Goal: Task Accomplishment & Management: Manage account settings

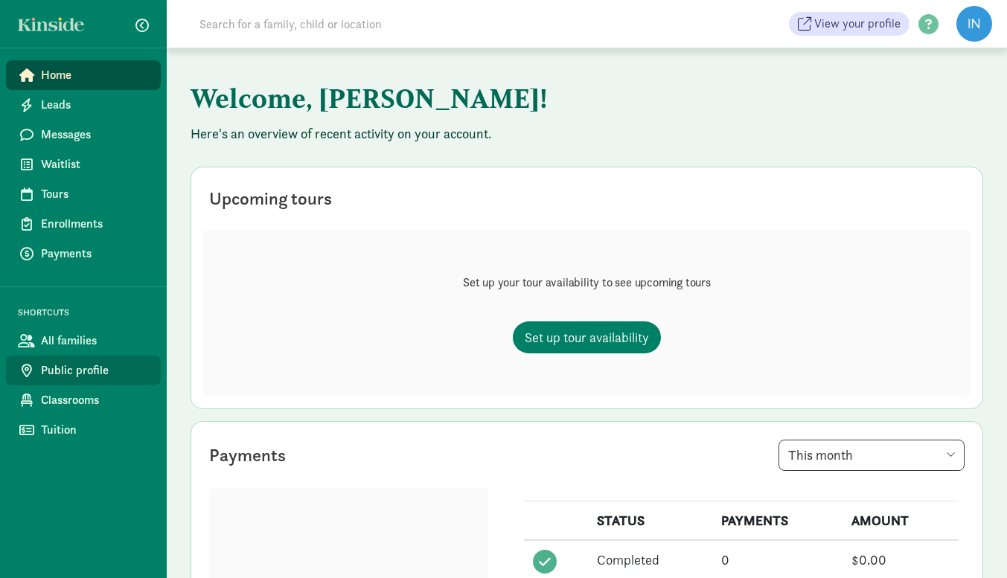
click at [75, 379] on span "Public profile" at bounding box center [95, 371] width 108 height 18
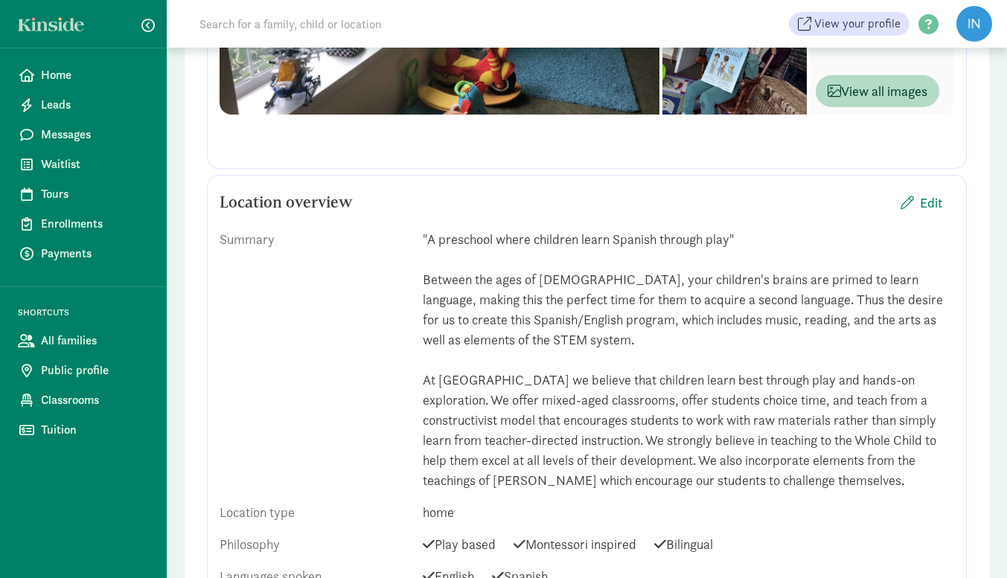
scroll to position [568, 0]
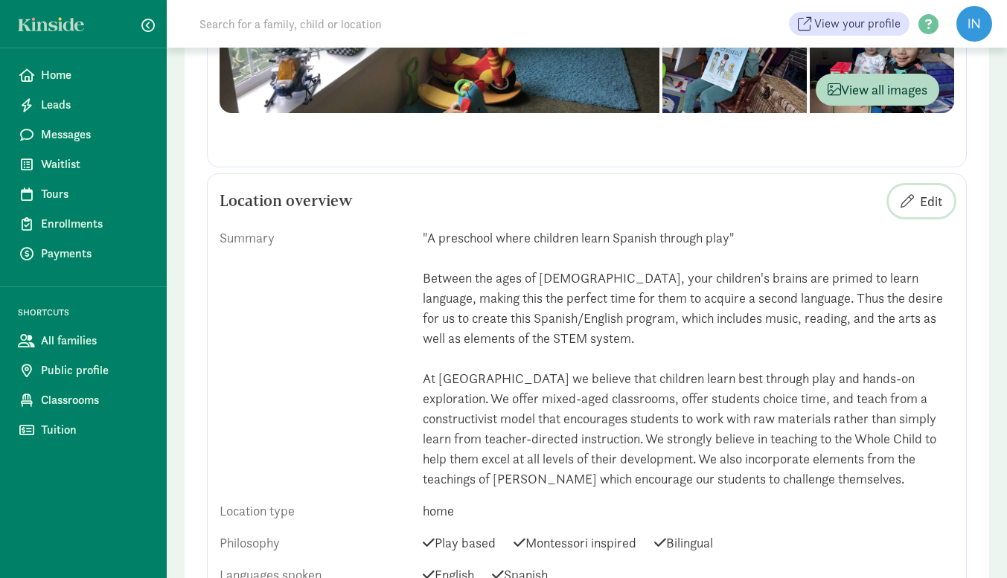
click at [931, 204] on span "Edit" at bounding box center [931, 201] width 22 height 20
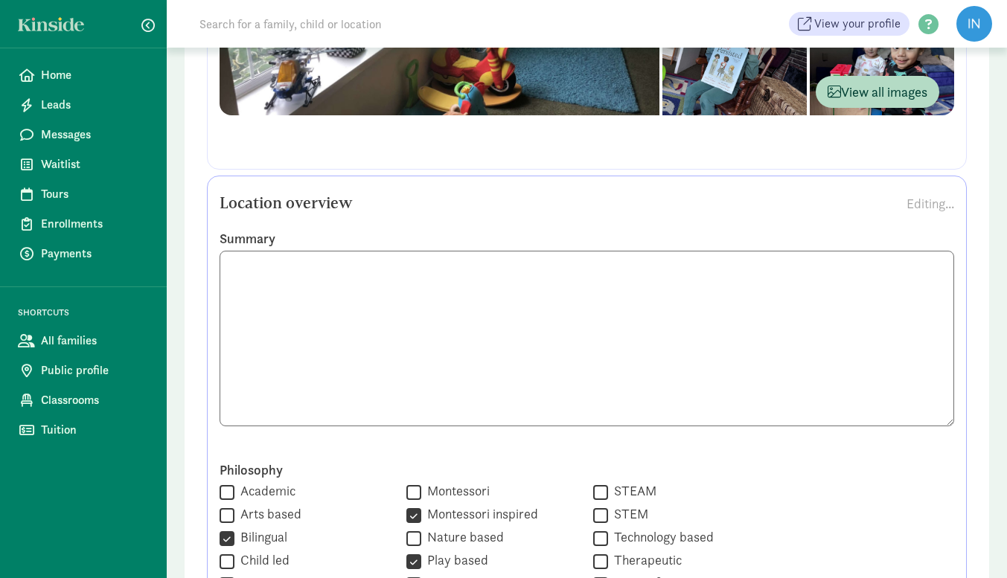
scroll to position [567, 0]
click at [231, 258] on textarea at bounding box center [587, 338] width 735 height 176
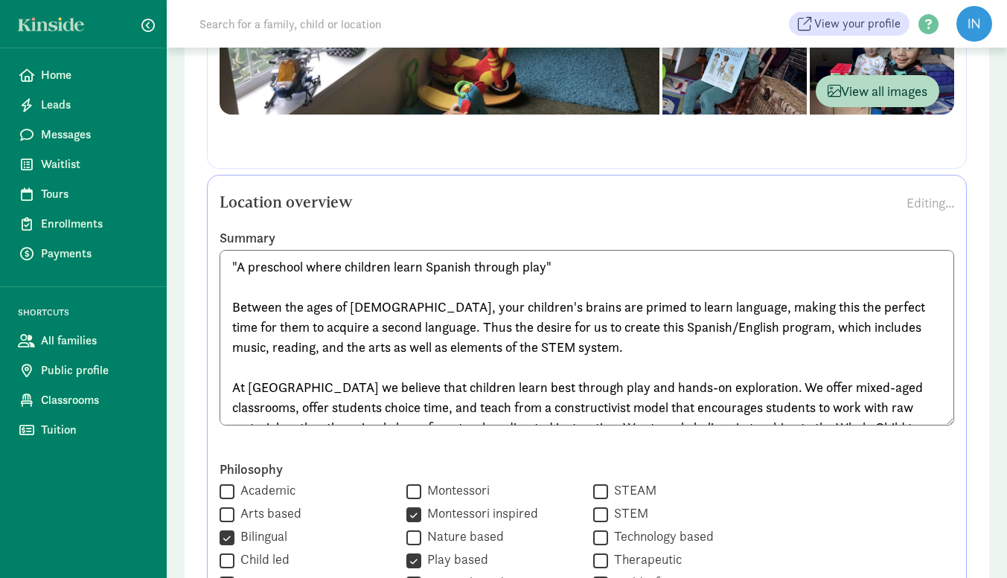
click at [237, 258] on textarea ""A preschool where children learn Spanish through play" Between the ages of 2-4…" at bounding box center [587, 338] width 735 height 176
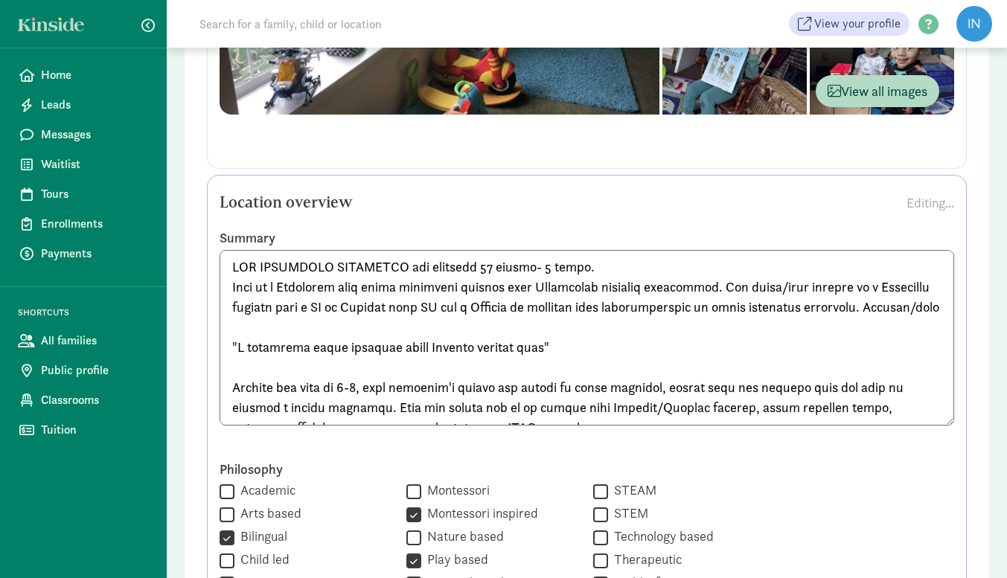
click at [235, 328] on textarea at bounding box center [587, 338] width 735 height 176
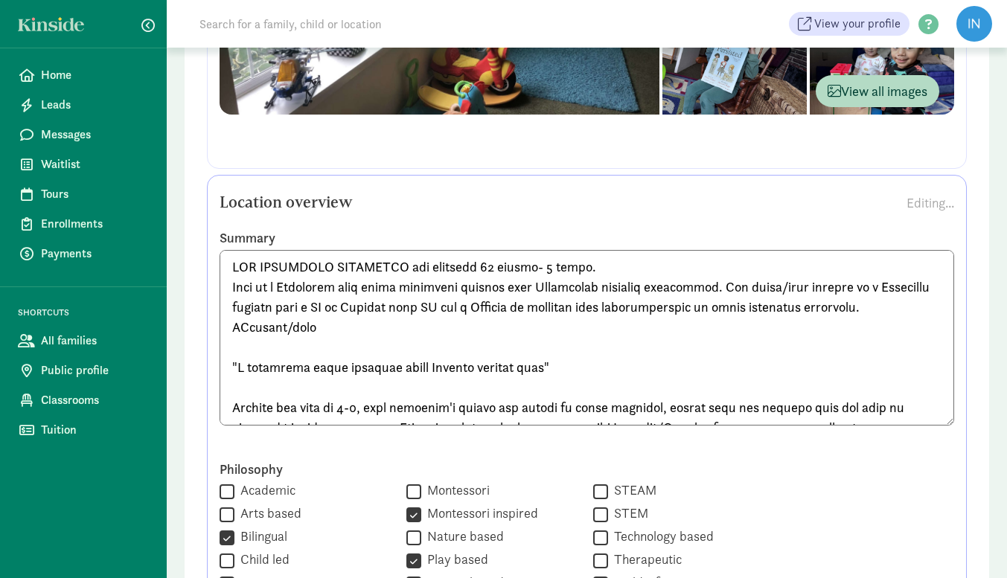
click at [235, 328] on textarea at bounding box center [587, 338] width 735 height 176
click at [347, 327] on textarea at bounding box center [587, 338] width 735 height 176
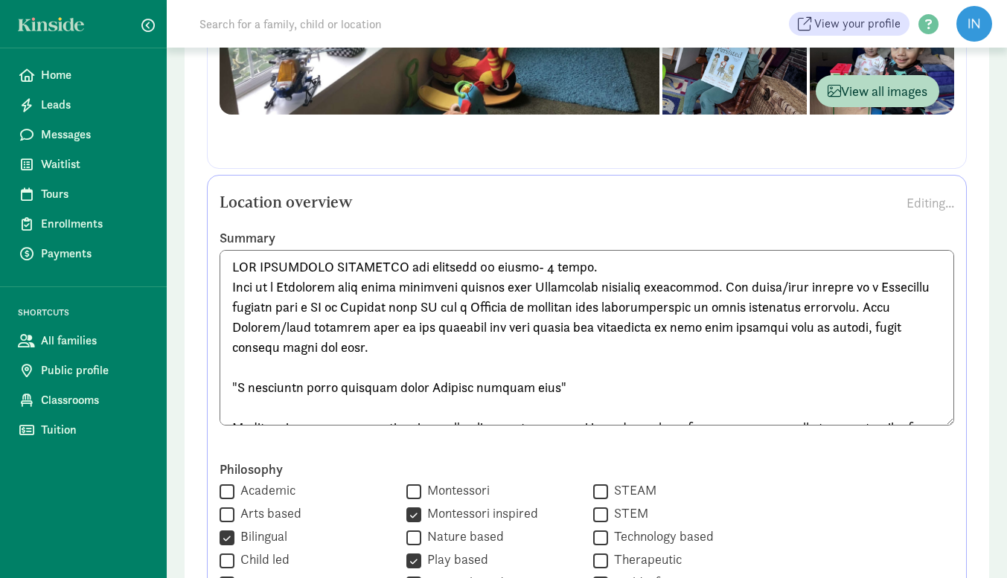
drag, startPoint x: 500, startPoint y: 320, endPoint x: 482, endPoint y: 310, distance: 20.3
click at [482, 310] on textarea at bounding box center [587, 338] width 735 height 176
click at [477, 334] on textarea at bounding box center [587, 338] width 735 height 176
click at [484, 327] on textarea at bounding box center [587, 338] width 735 height 176
click at [518, 329] on textarea at bounding box center [587, 338] width 735 height 176
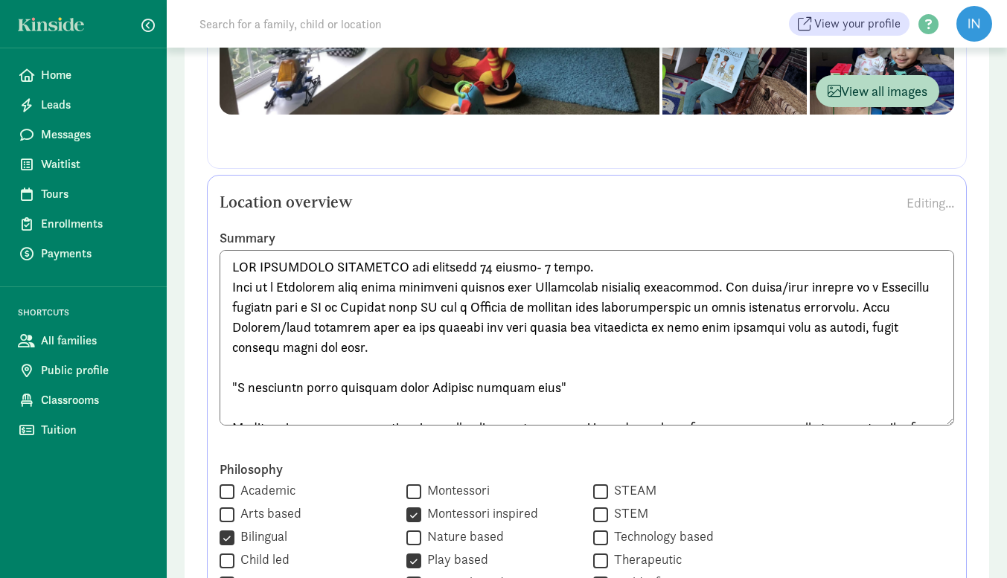
click at [556, 334] on textarea at bounding box center [587, 338] width 735 height 176
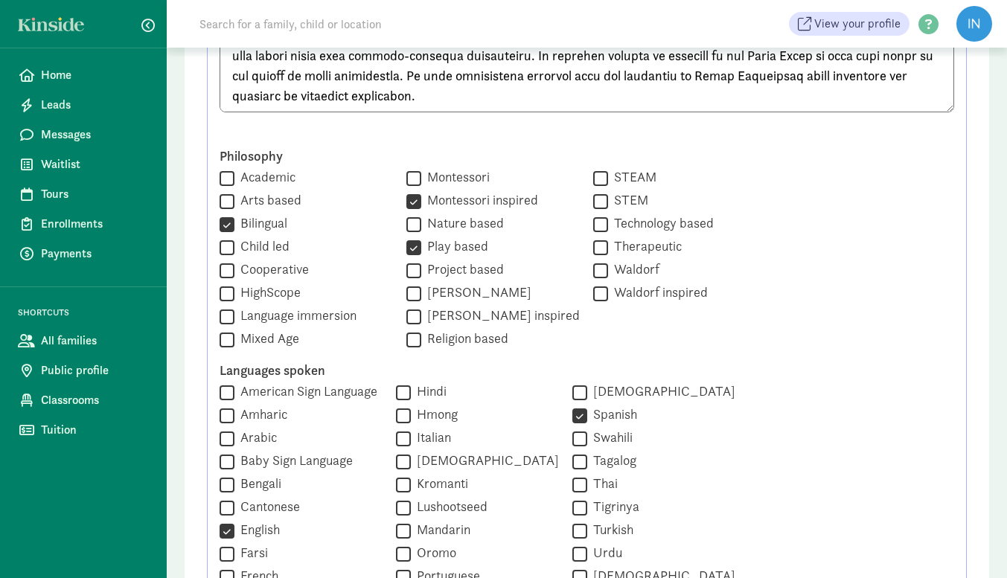
scroll to position [882, 0]
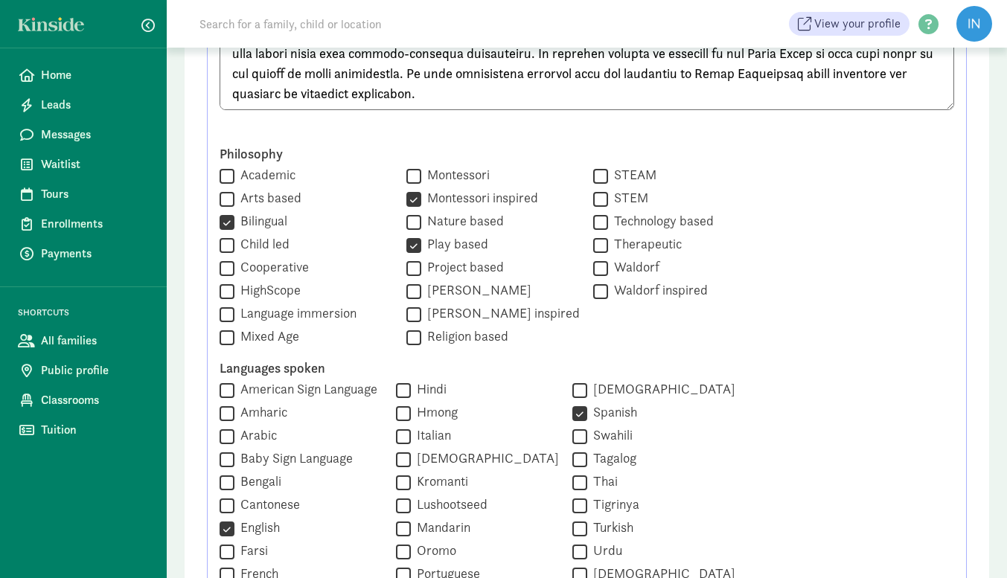
type textarea "NOW ACCEPTING SUBSIDIES and students 18 months- 5 years. This is a Bilingual pl…"
click at [228, 337] on input "Mixed Age" at bounding box center [227, 338] width 15 height 20
checkbox input "true"
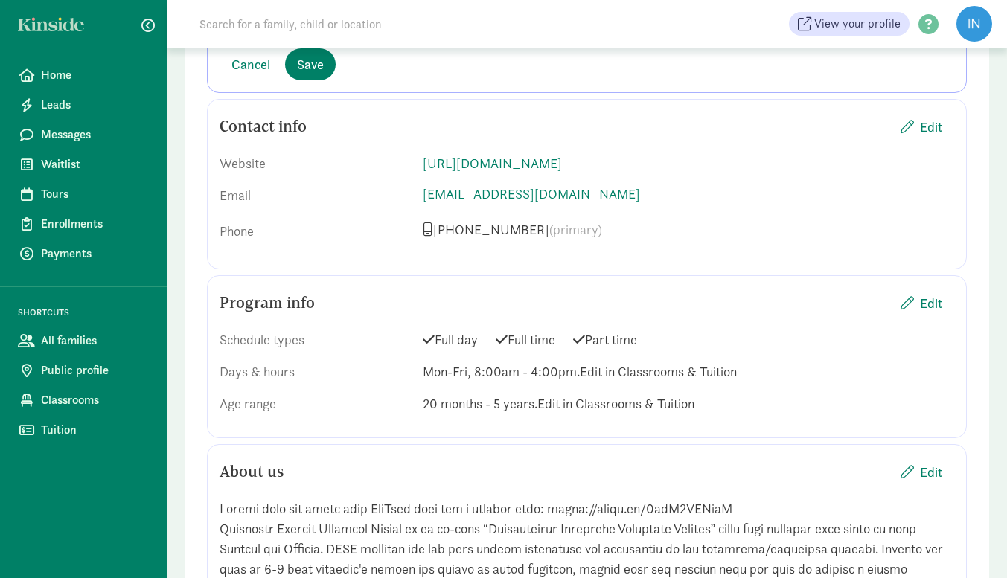
scroll to position [1864, 0]
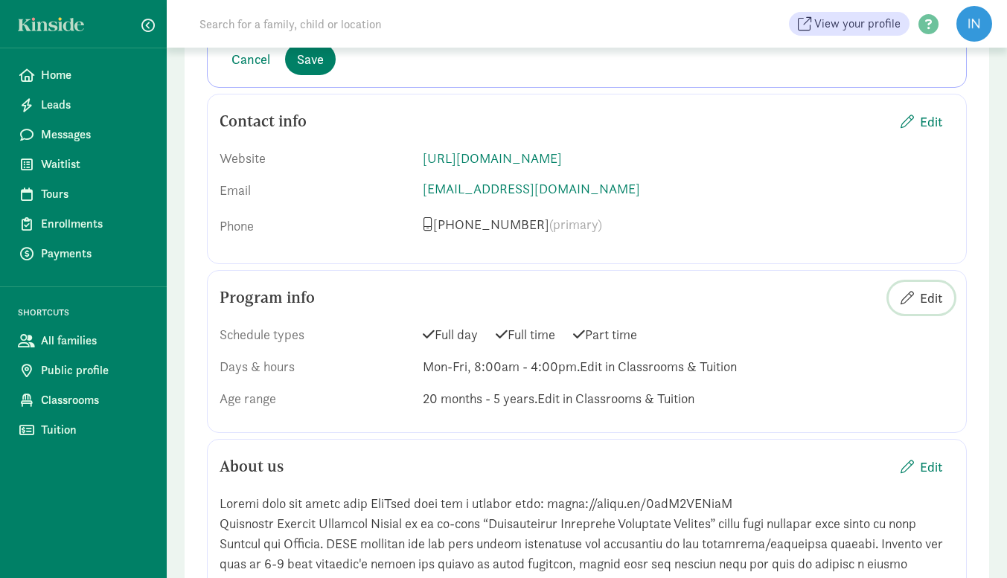
click at [923, 304] on span "Edit" at bounding box center [931, 298] width 22 height 20
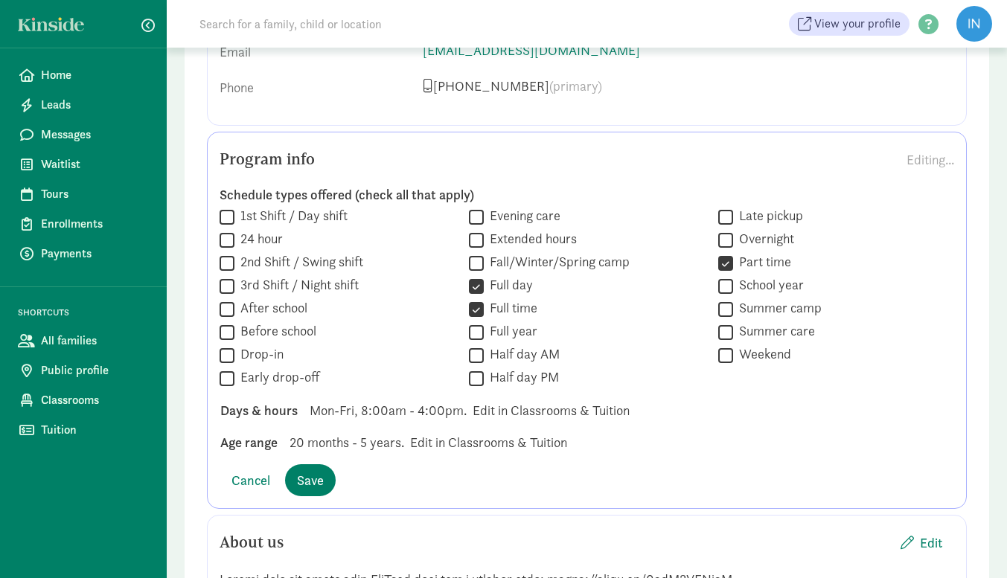
scroll to position [2007, 0]
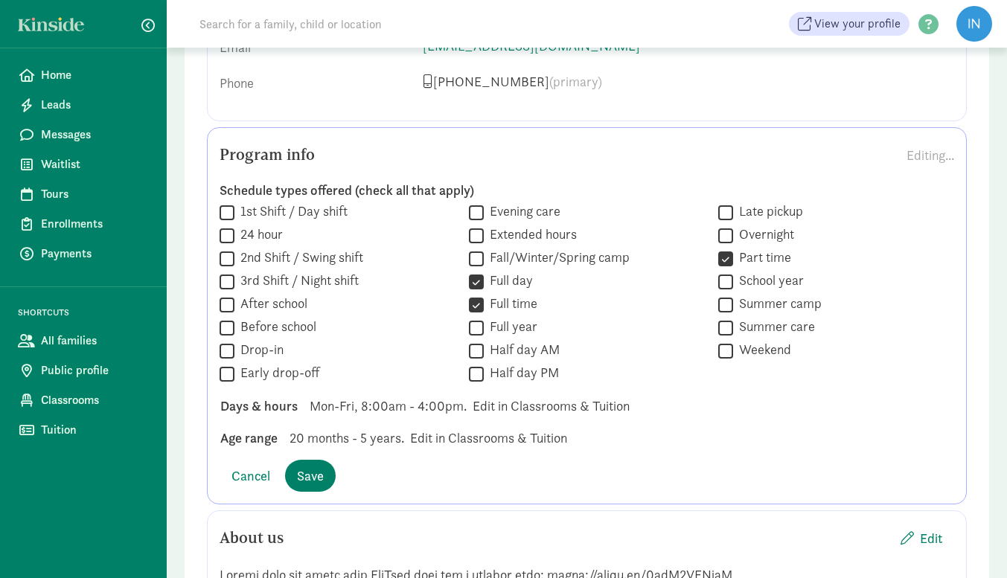
click at [475, 354] on input "Half day AM" at bounding box center [476, 351] width 15 height 20
checkbox input "true"
click at [724, 331] on input "Summer care" at bounding box center [725, 328] width 15 height 20
checkbox input "true"
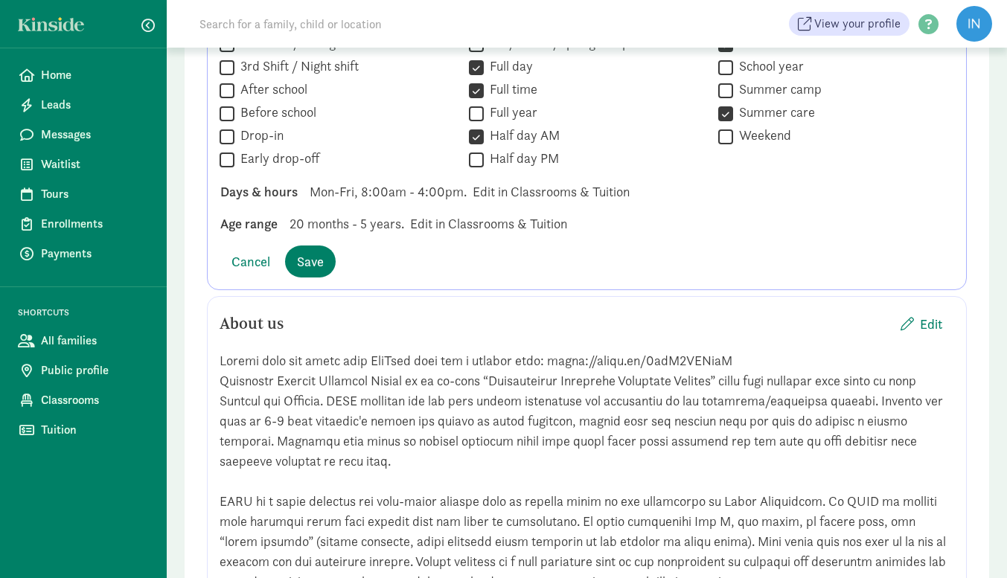
scroll to position [2232, 0]
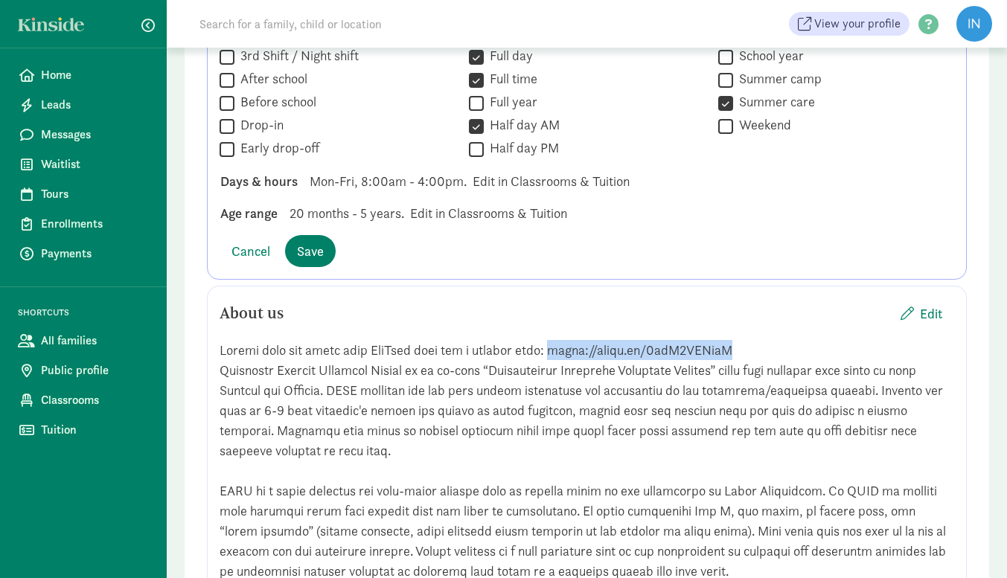
drag, startPoint x: 715, startPoint y: 351, endPoint x: 540, endPoint y: 338, distance: 175.4
click at [540, 338] on div at bounding box center [587, 531] width 735 height 406
copy div "https://youtu.be/1gzQ2CVTpyI"
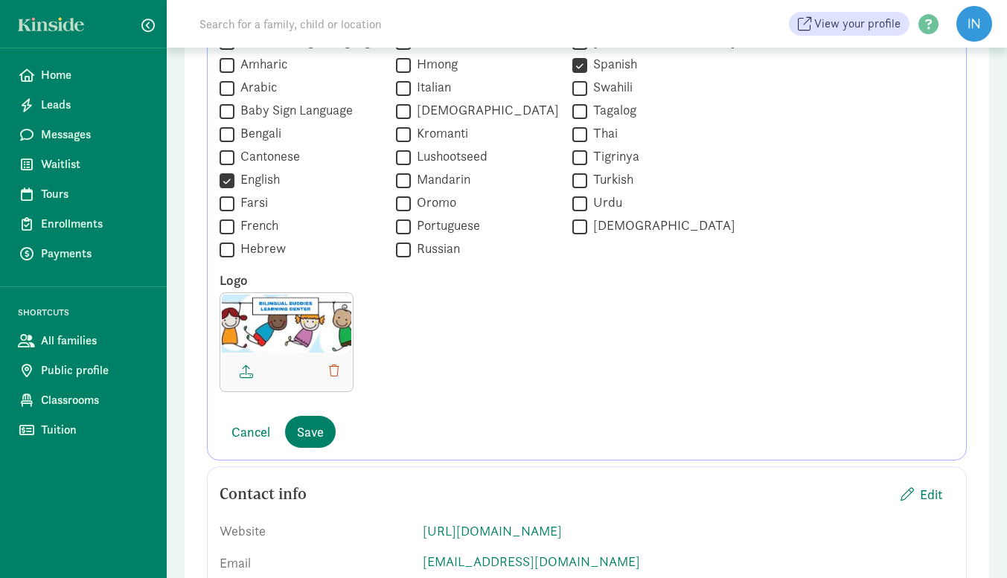
scroll to position [1493, 0]
click at [313, 438] on span "Save" at bounding box center [310, 431] width 27 height 20
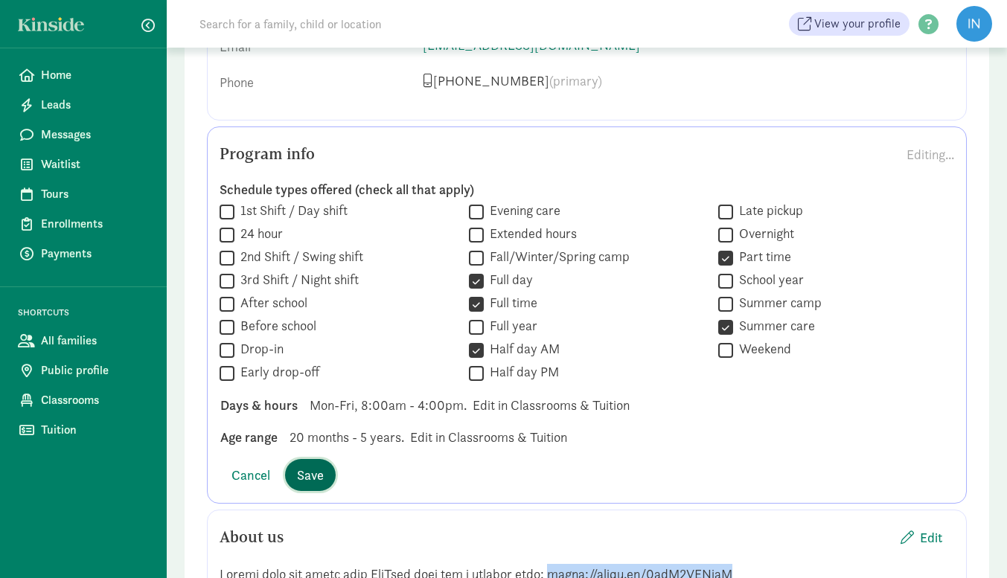
click at [309, 478] on span "Save" at bounding box center [310, 475] width 27 height 20
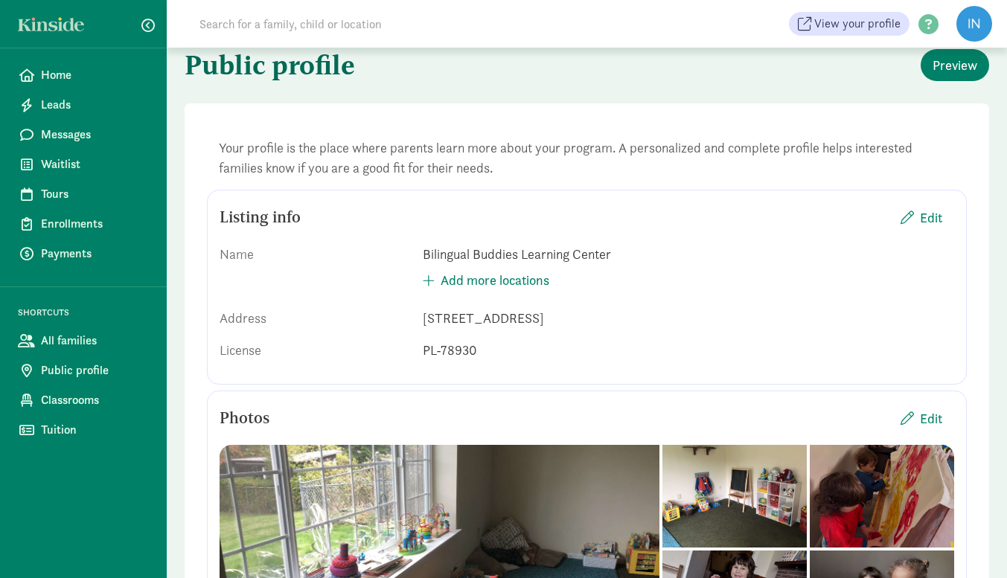
scroll to position [0, 0]
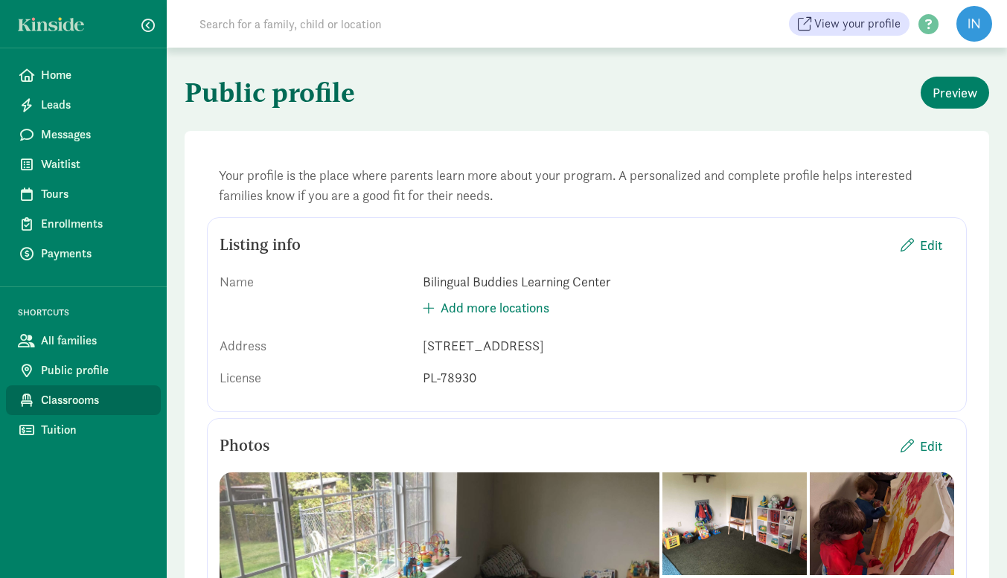
click at [69, 401] on span "Classrooms" at bounding box center [95, 401] width 108 height 18
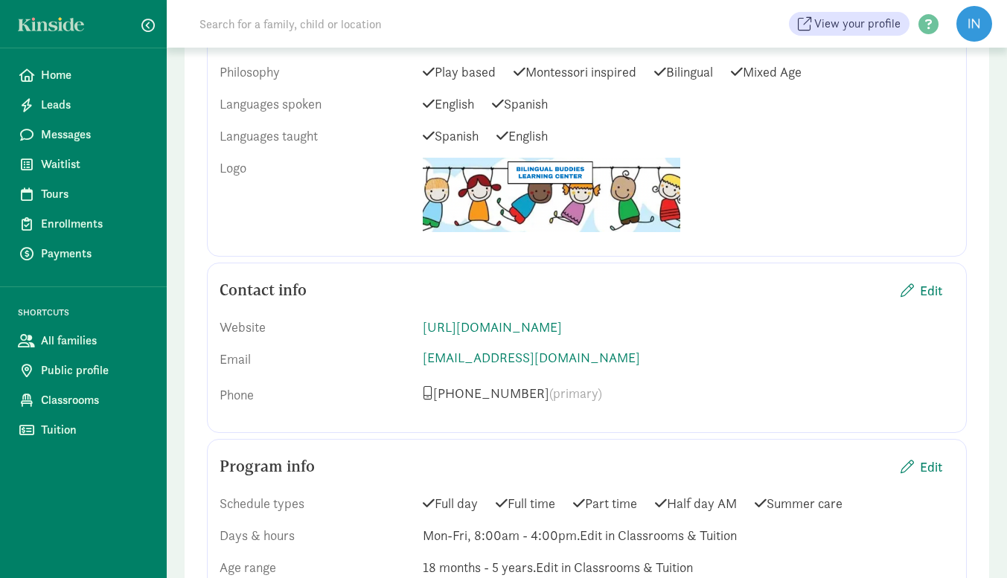
scroll to position [1167, 0]
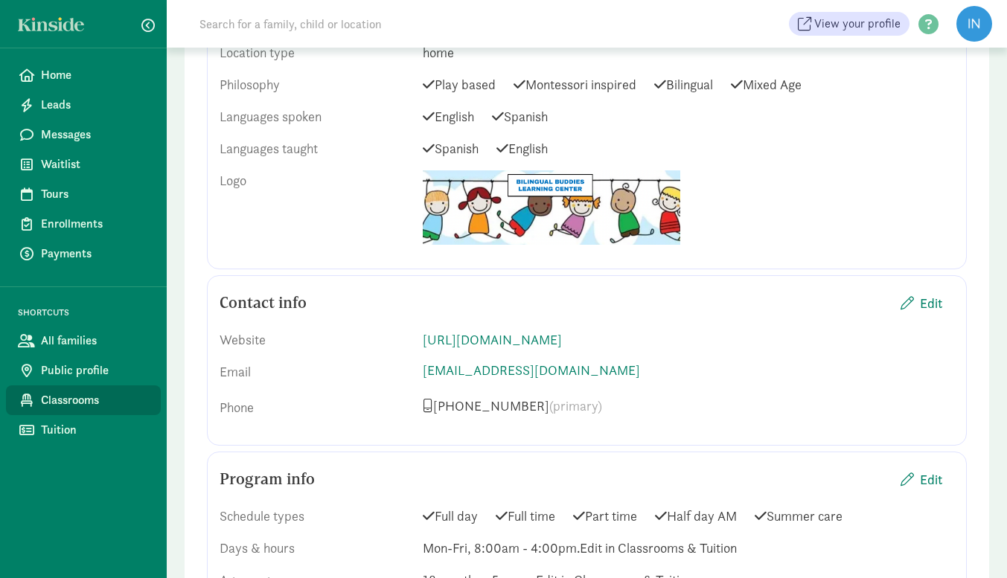
click at [62, 406] on span "Classrooms" at bounding box center [95, 401] width 108 height 18
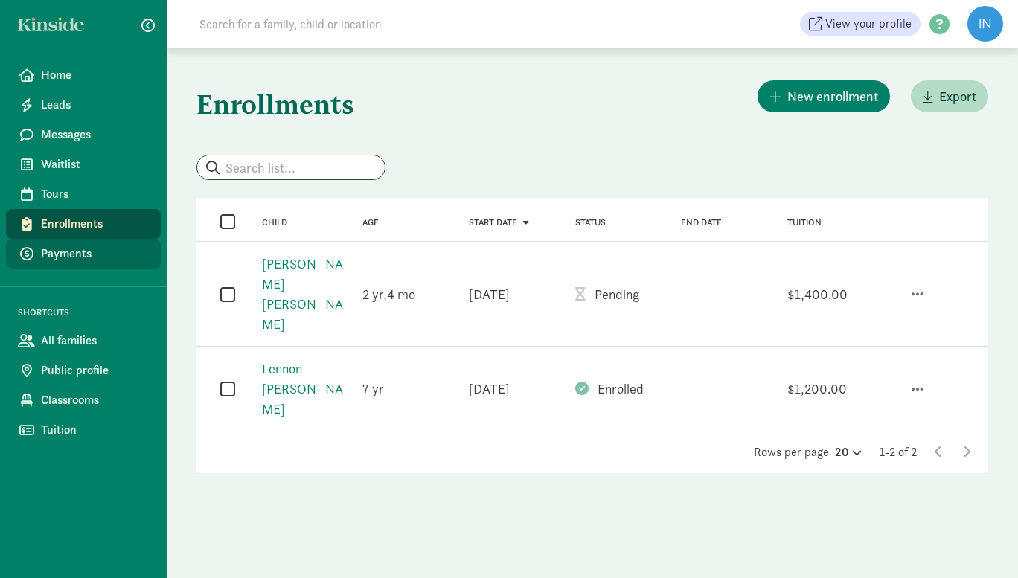
click at [66, 255] on span "Payments" at bounding box center [95, 254] width 108 height 18
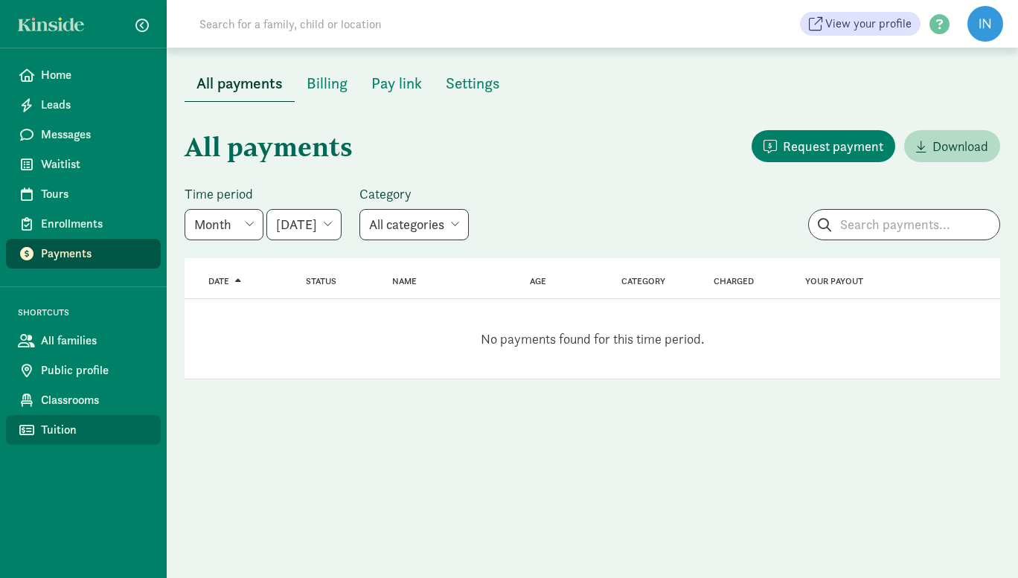
click at [57, 438] on span "Tuition" at bounding box center [95, 430] width 108 height 18
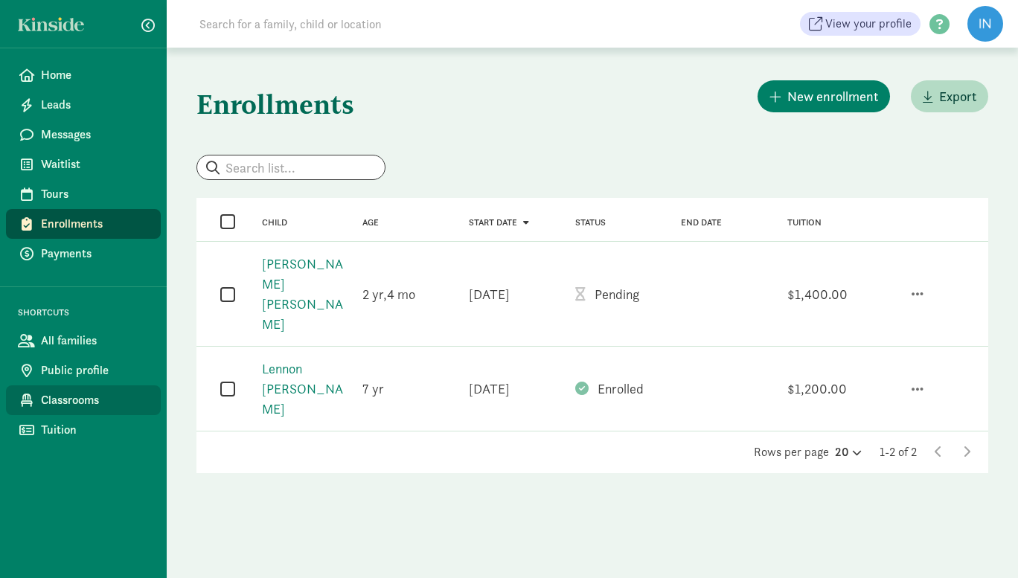
click at [83, 404] on span "Classrooms" at bounding box center [95, 401] width 108 height 18
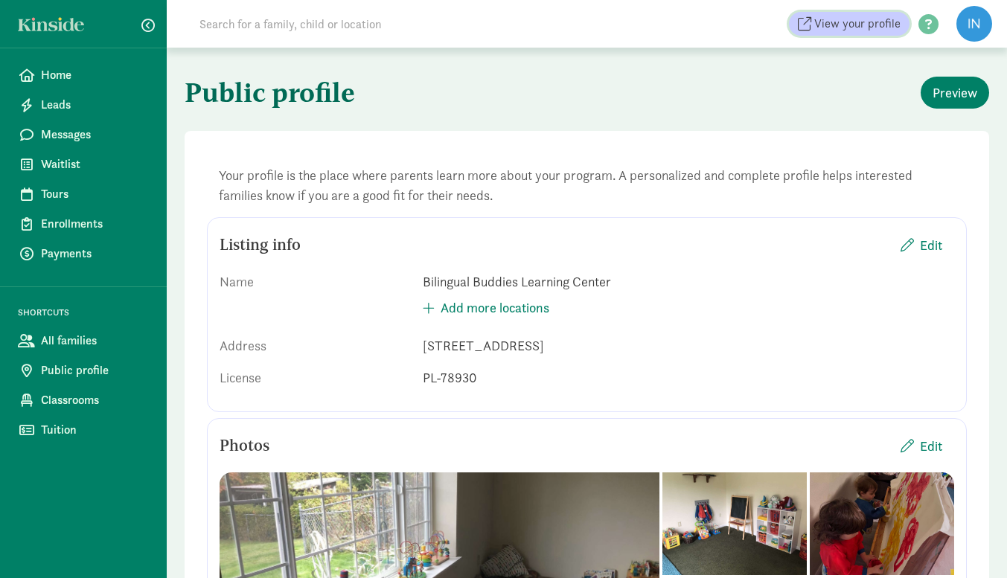
click at [860, 23] on span "View your profile" at bounding box center [857, 24] width 86 height 18
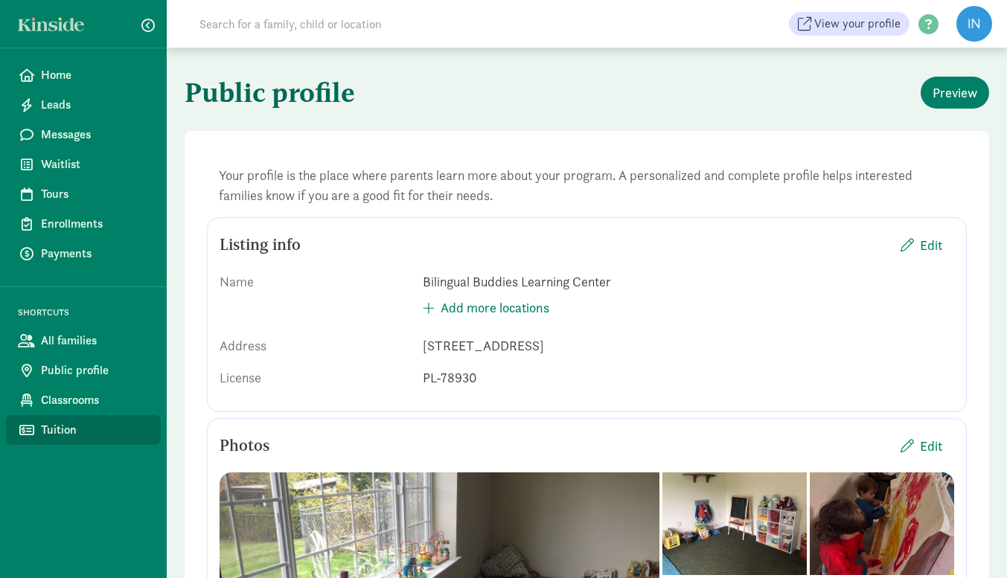
click at [66, 428] on span "Tuition" at bounding box center [95, 430] width 108 height 18
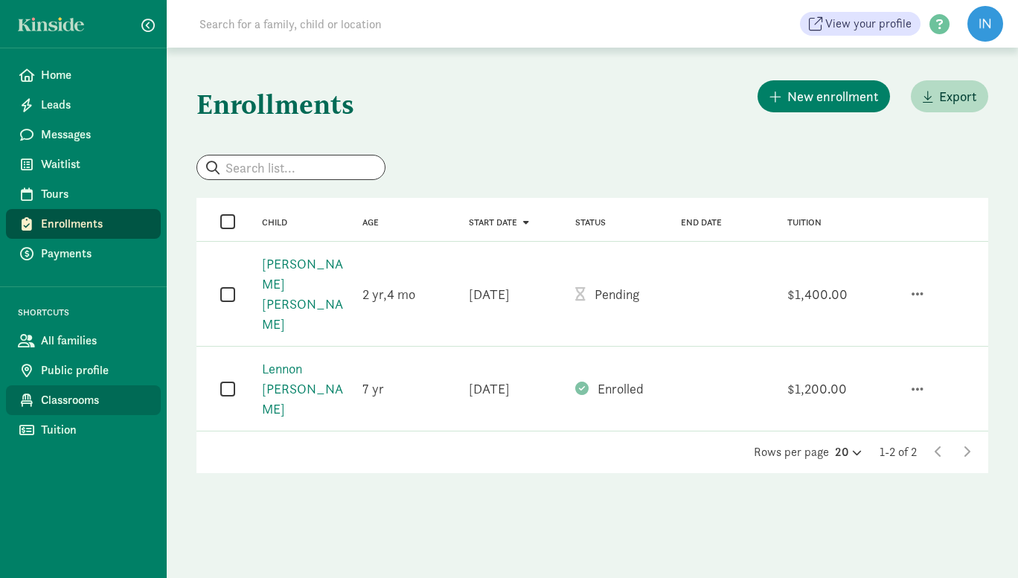
click at [71, 409] on span "Classrooms" at bounding box center [95, 401] width 108 height 18
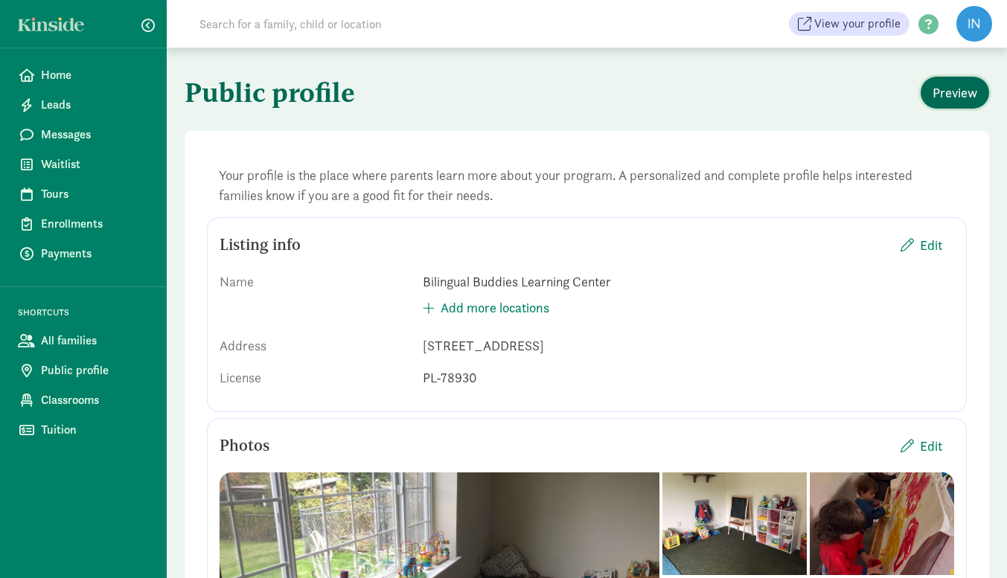
click at [964, 95] on span "Preview" at bounding box center [955, 93] width 45 height 20
click at [92, 401] on span "Classrooms" at bounding box center [95, 401] width 108 height 18
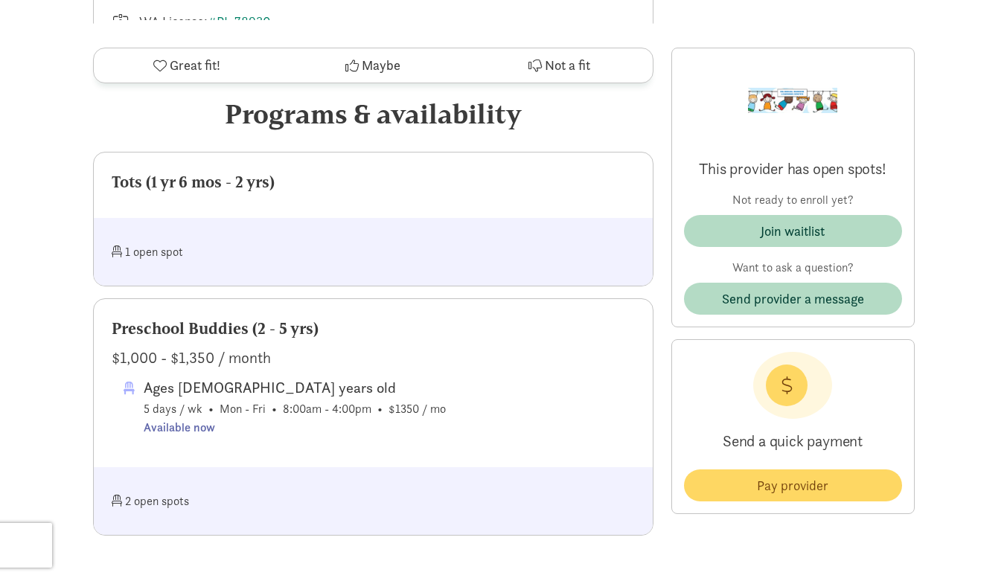
scroll to position [685, 0]
click at [199, 185] on div "Tots (1 yr 6 mos - 2 yrs)" at bounding box center [373, 184] width 523 height 24
click at [164, 255] on div "1 open spot" at bounding box center [243, 253] width 262 height 32
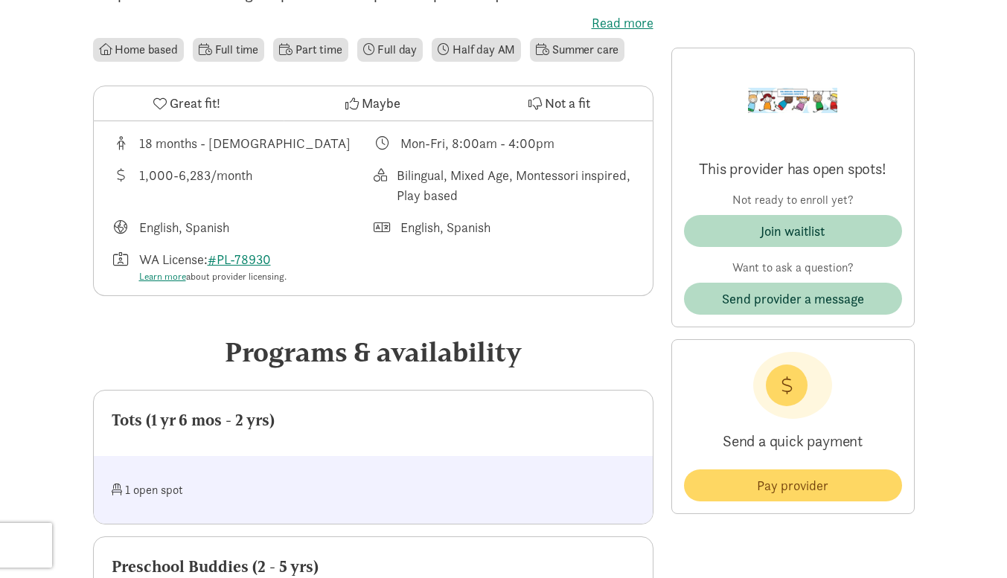
scroll to position [443, 0]
